Goal: Information Seeking & Learning: Learn about a topic

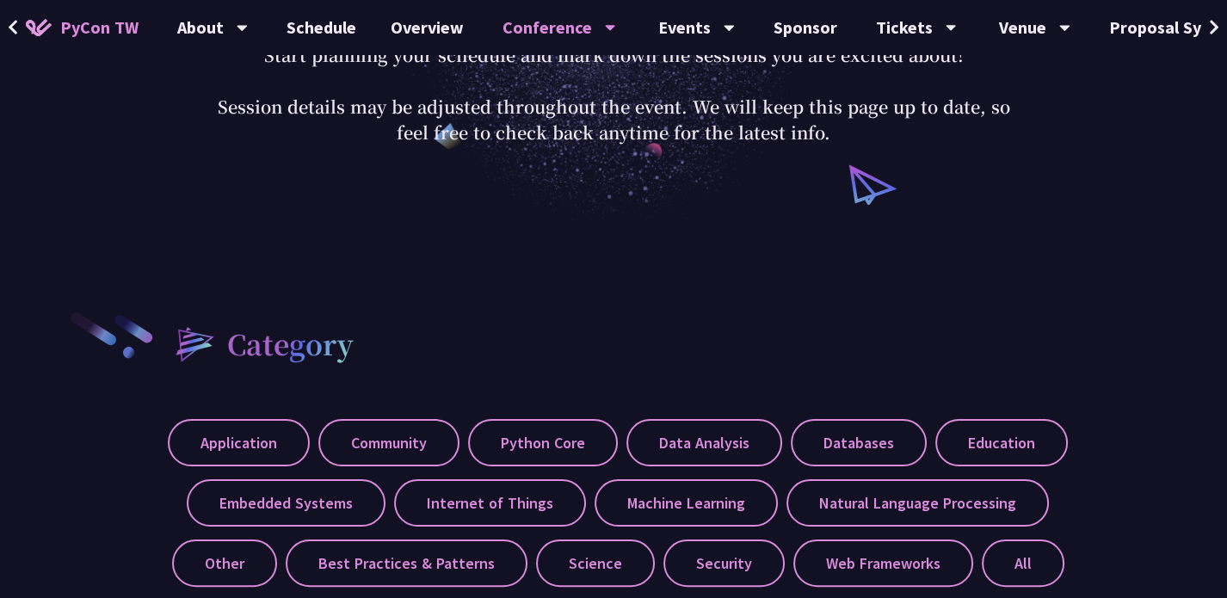
scroll to position [322, 0]
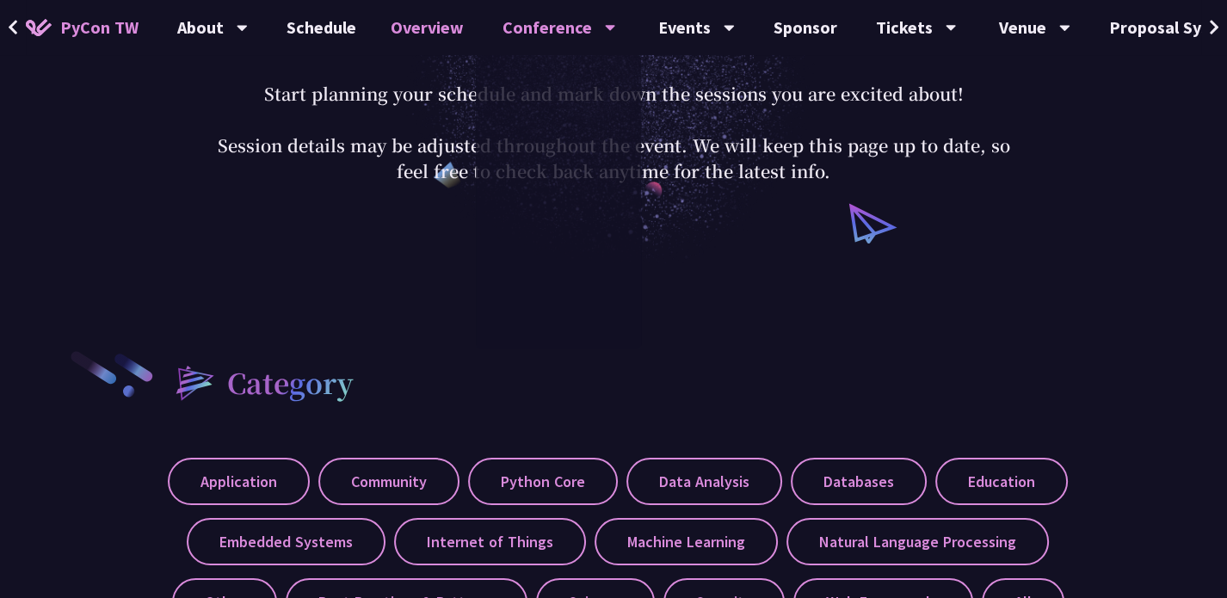
click at [416, 28] on link "Overview" at bounding box center [427, 27] width 108 height 55
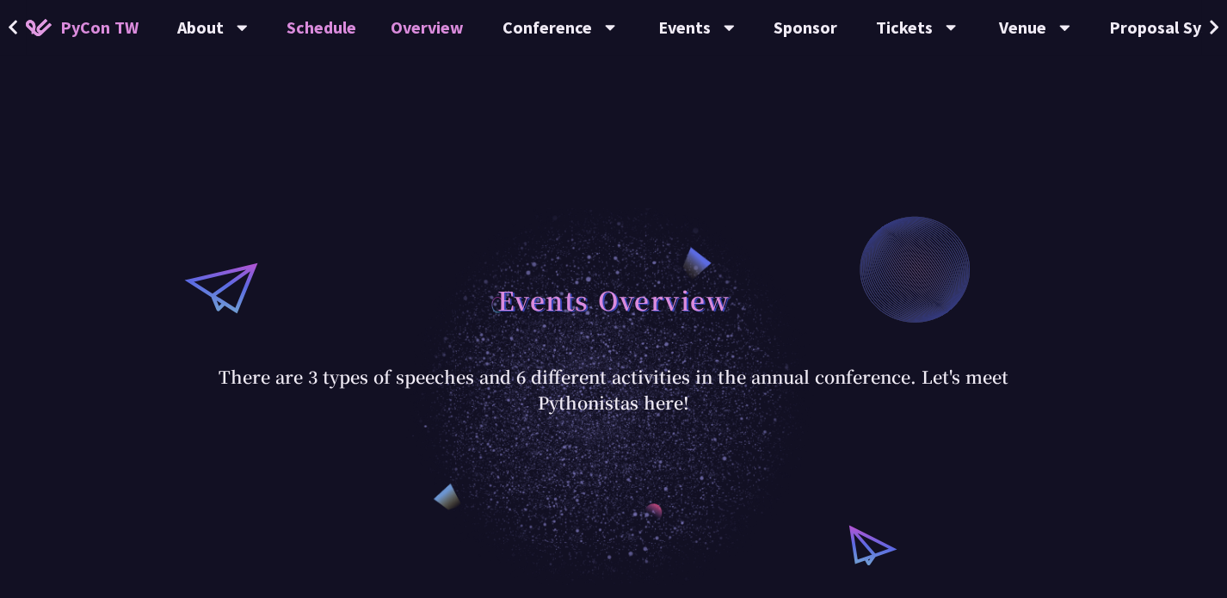
click at [329, 34] on link "Schedule" at bounding box center [321, 27] width 104 height 55
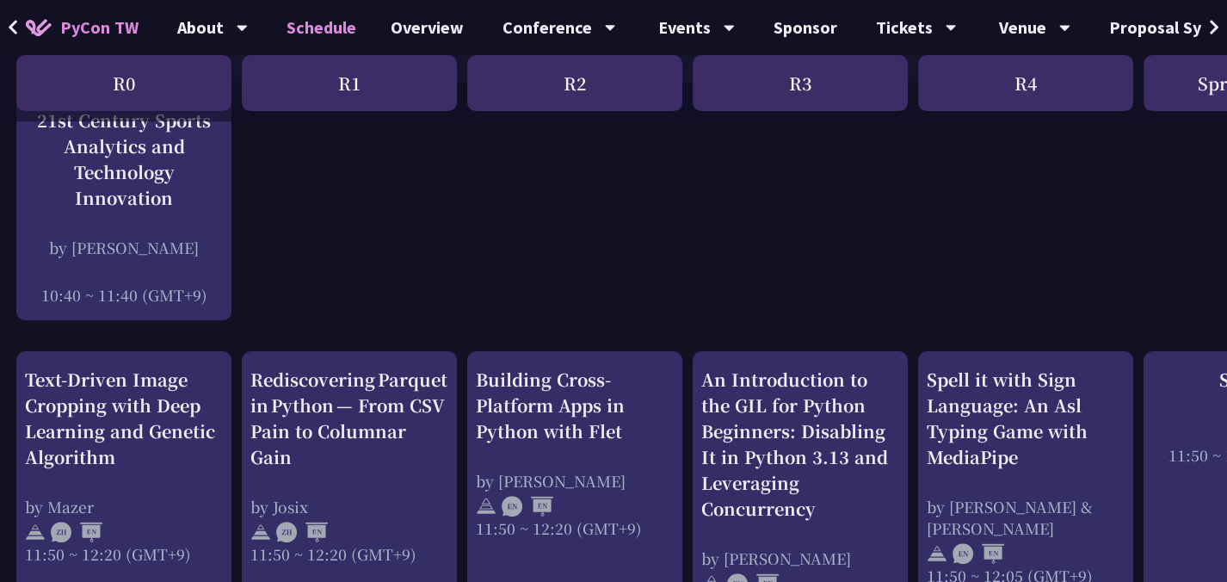
scroll to position [486, 1]
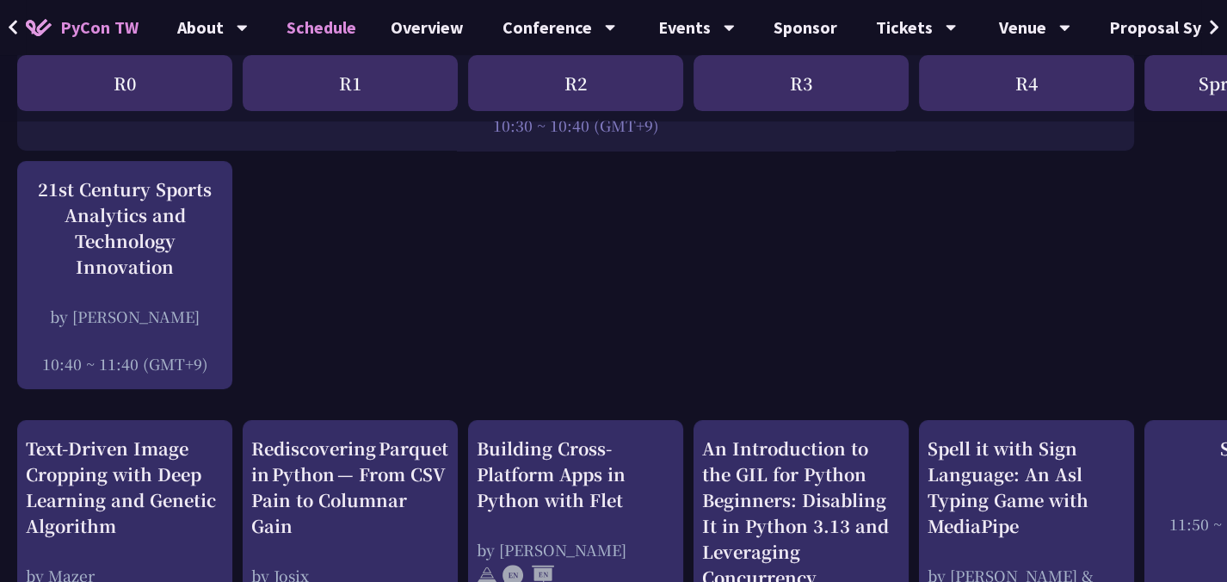
scroll to position [416, 0]
drag, startPoint x: 625, startPoint y: 284, endPoint x: 631, endPoint y: 268, distance: 16.3
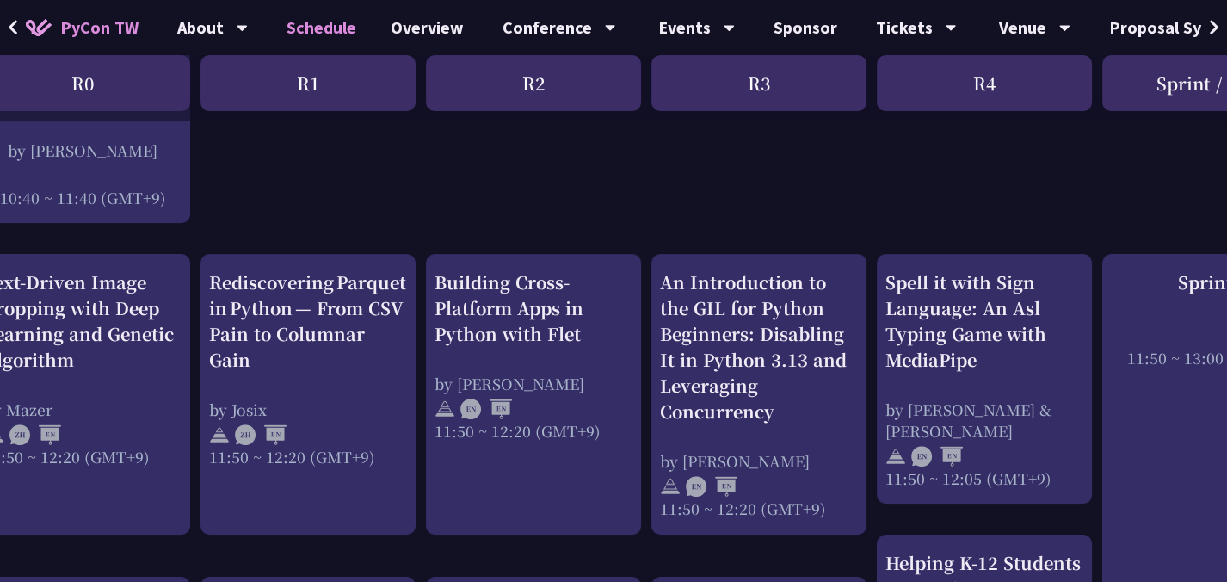
scroll to position [582, 0]
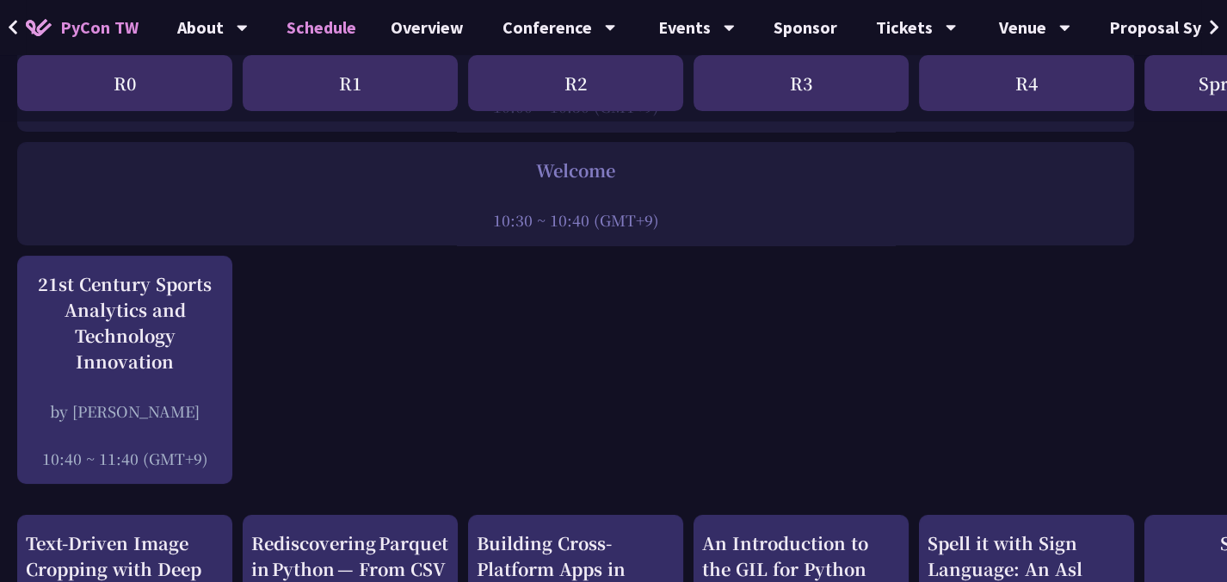
scroll to position [319, 0]
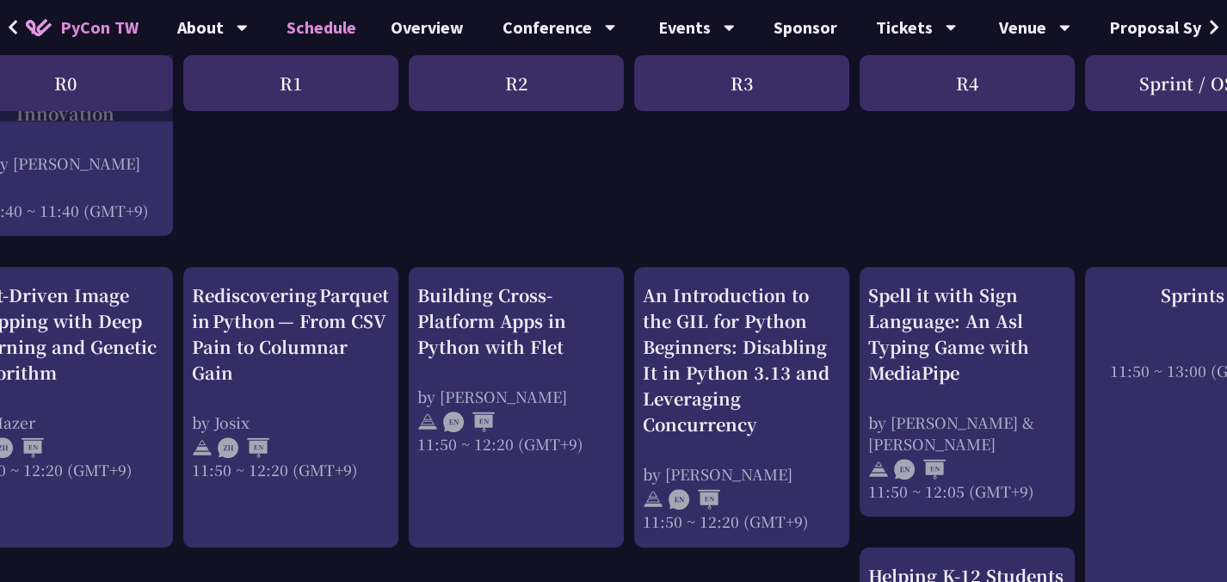
scroll to position [568, 59]
